Goal: Information Seeking & Learning: Learn about a topic

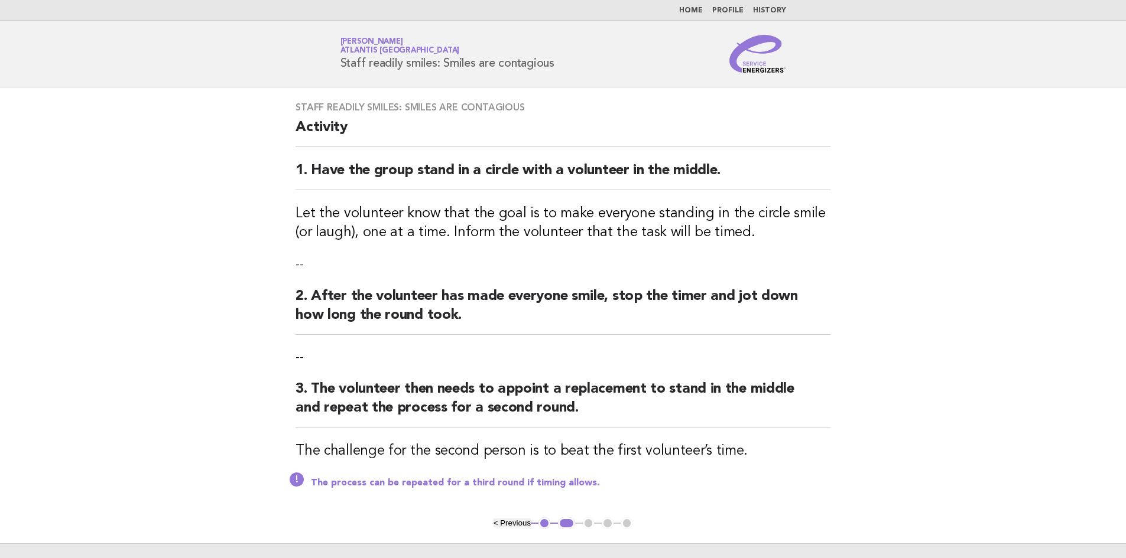
click at [1056, 223] on main "Staff readily smiles: Smiles are contagious Activity 1. Have the group stand in…" at bounding box center [563, 346] width 1126 height 518
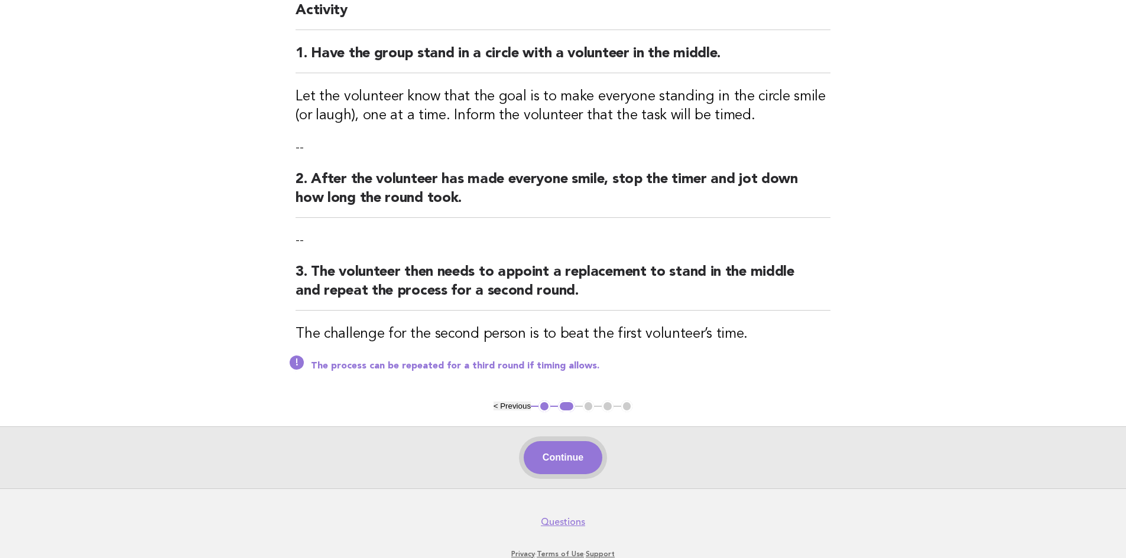
scroll to position [118, 0]
click at [568, 451] on button "Continue" at bounding box center [563, 456] width 79 height 33
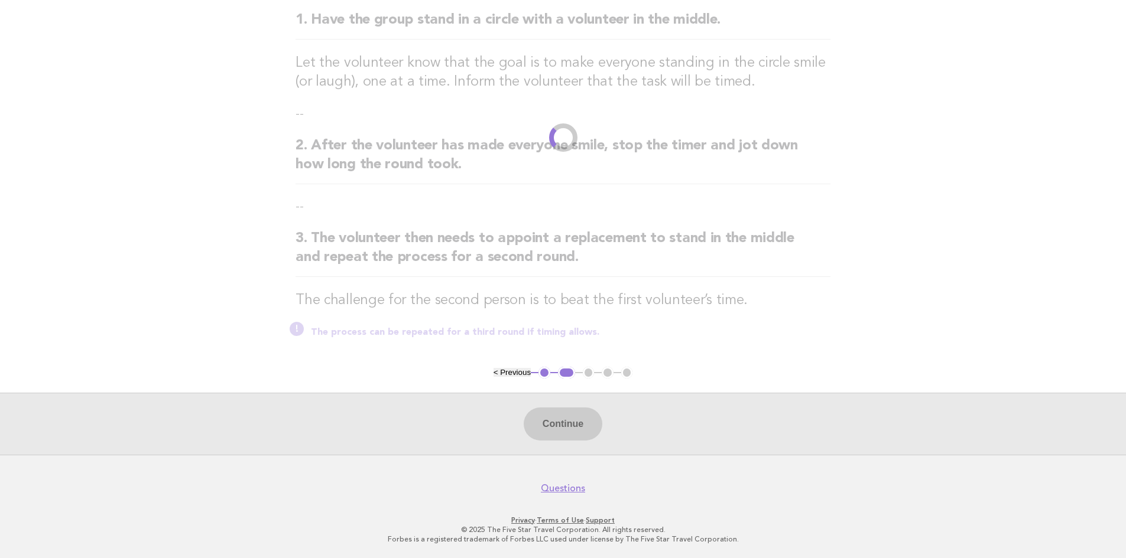
scroll to position [92, 0]
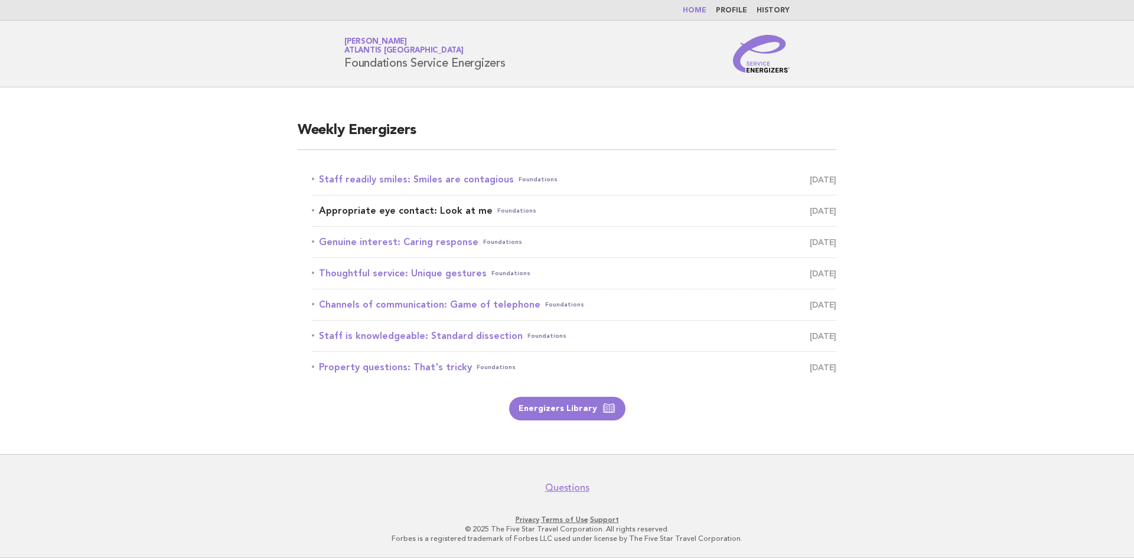
click at [401, 208] on link "Appropriate eye contact: Look at me Foundations [DATE]" at bounding box center [574, 211] width 525 height 17
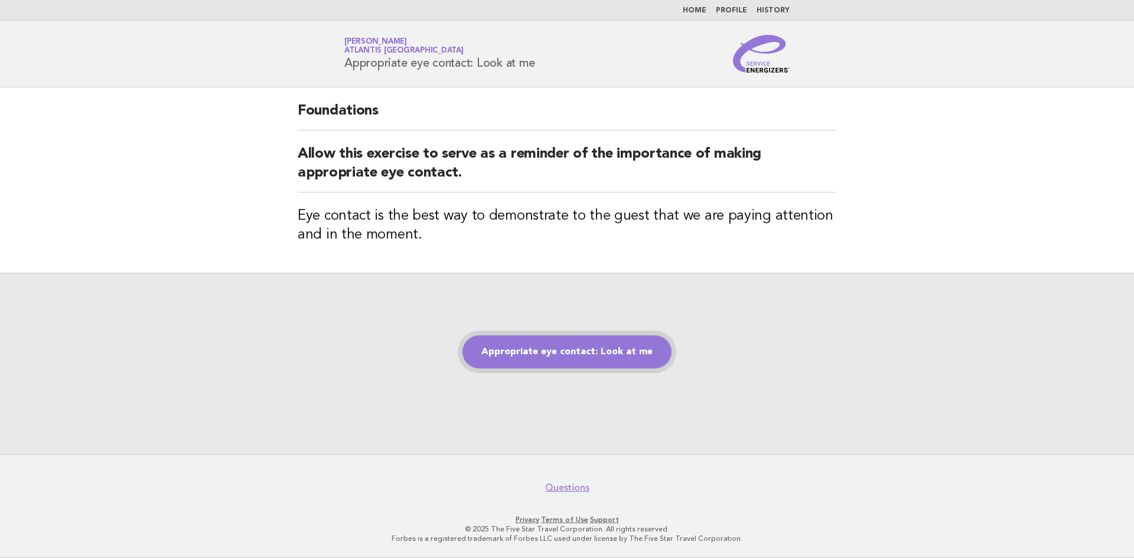
drag, startPoint x: 1075, startPoint y: 0, endPoint x: 549, endPoint y: 350, distance: 631.9
click at [549, 350] on link "Appropriate eye contact: Look at me" at bounding box center [567, 352] width 209 height 33
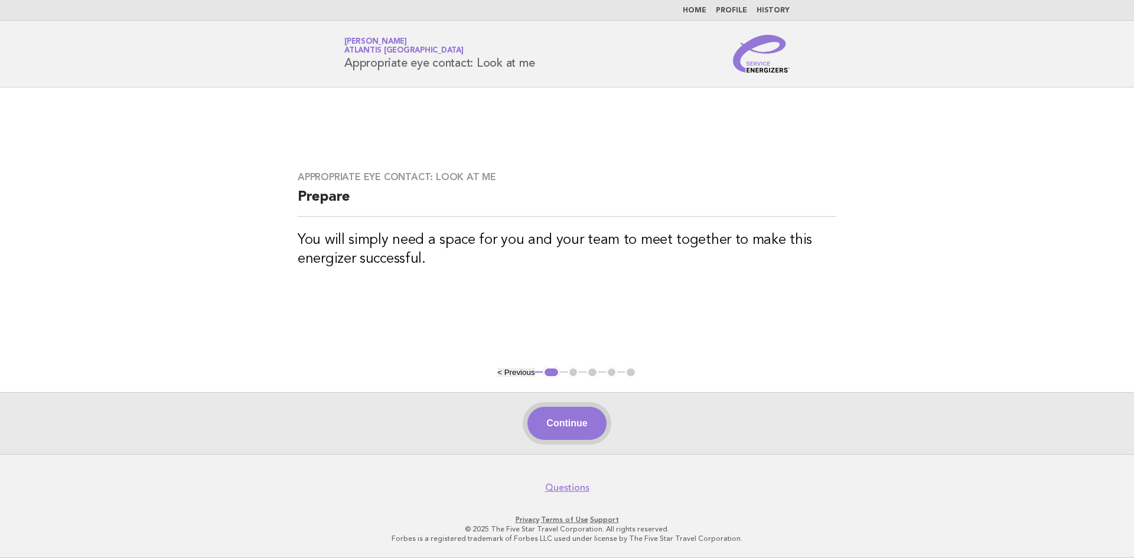
click at [579, 421] on button "Continue" at bounding box center [567, 423] width 79 height 33
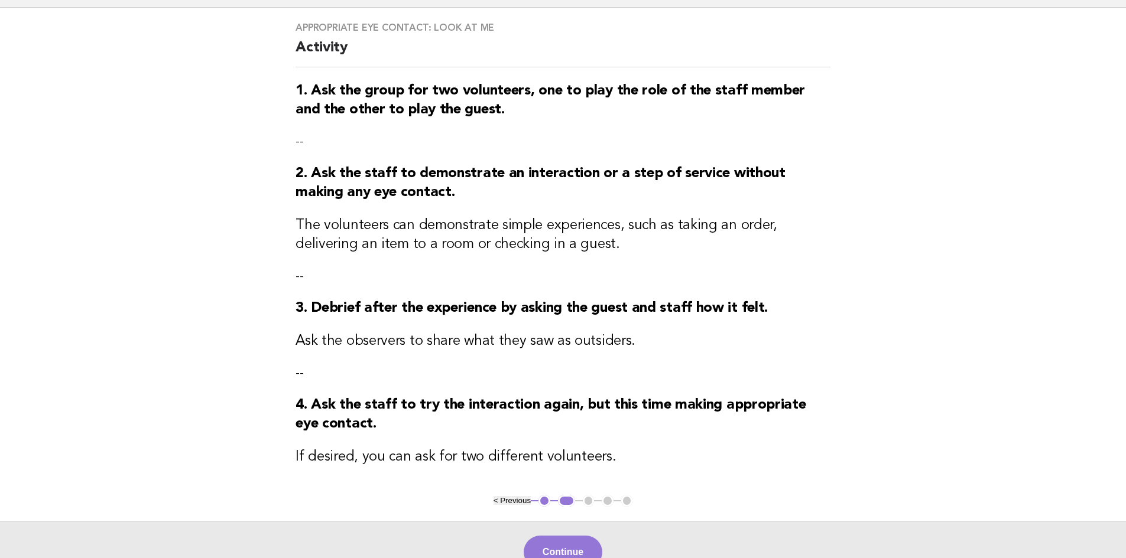
scroll to position [59, 0]
